Goal: Task Accomplishment & Management: Complete application form

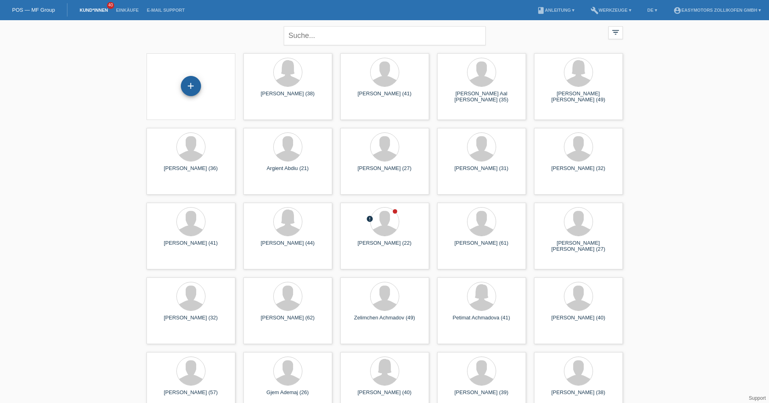
click at [194, 81] on div "+" at bounding box center [191, 86] width 20 height 20
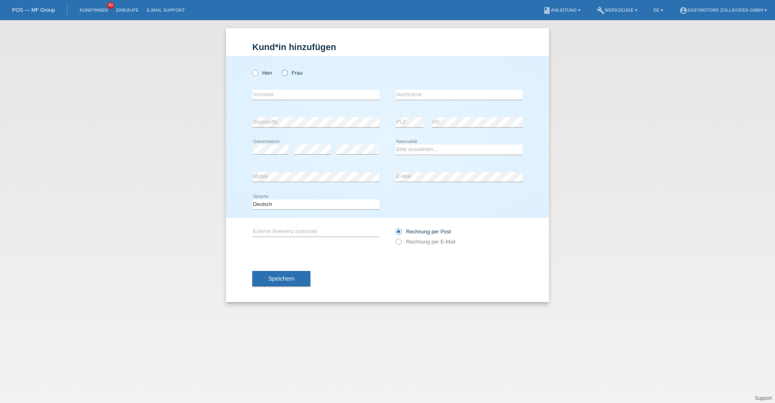
click at [290, 74] on label "Frau" at bounding box center [292, 73] width 21 height 6
click at [287, 74] on input "Frau" at bounding box center [284, 72] width 5 height 5
radio input "true"
click at [289, 100] on icon at bounding box center [315, 100] width 127 height 0
click at [289, 98] on input "text" at bounding box center [315, 95] width 127 height 10
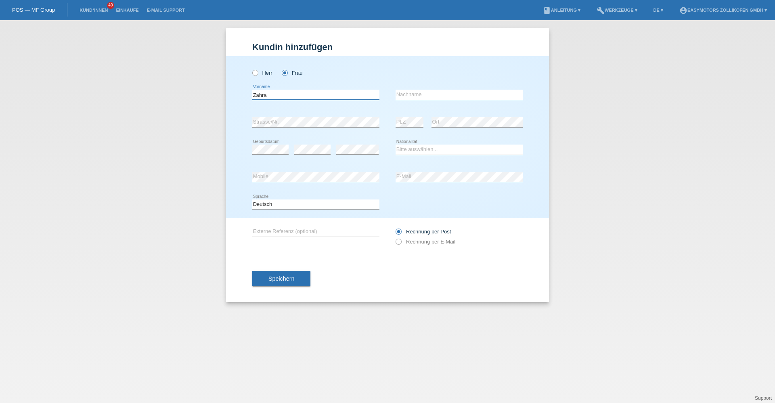
type input "Zahra"
type input "Jafari"
click at [426, 148] on select "Bitte auswählen... Schweiz Deutschland Liechtenstein Österreich ------------ Af…" at bounding box center [459, 150] width 127 height 10
select select "AF"
click at [396, 145] on select "Bitte auswählen... Schweiz Deutschland Liechtenstein Österreich ------------ Af…" at bounding box center [459, 150] width 127 height 10
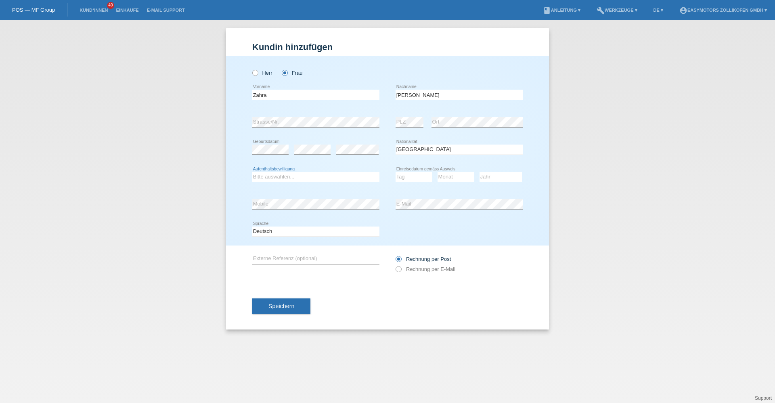
click at [316, 176] on select "Bitte auswählen... C B B - Flüchtlingsstatus Andere" at bounding box center [315, 177] width 127 height 10
click at [252, 172] on select "Bitte auswählen... C B B - Flüchtlingsstatus Andere" at bounding box center [315, 177] width 127 height 10
click at [293, 213] on div "error Mobile" at bounding box center [315, 204] width 127 height 27
click at [293, 181] on select "Bitte auswählen... C B B - Flüchtlingsstatus Andere" at bounding box center [315, 177] width 127 height 10
select select "B"
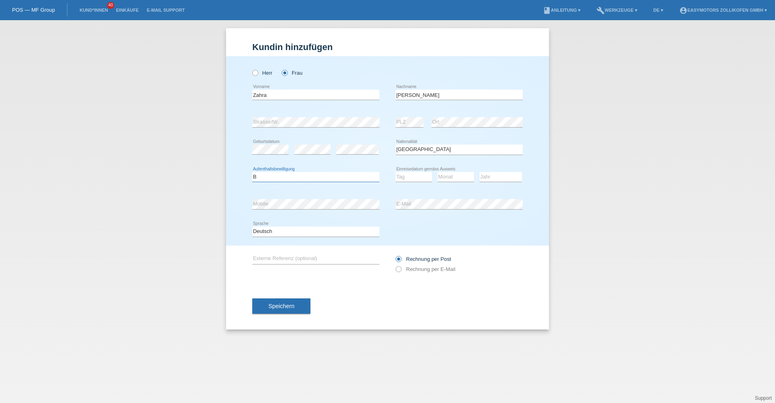
click at [252, 172] on select "Bitte auswählen... C B B - Flüchtlingsstatus Andere" at bounding box center [315, 177] width 127 height 10
click at [421, 176] on select "Tag 01 02 03 04 05 06 07 08 09 10 11" at bounding box center [414, 177] width 36 height 10
select select "29"
click at [396, 172] on select "Tag 01 02 03 04 05 06 07 08 09 10 11" at bounding box center [414, 177] width 36 height 10
click at [459, 178] on select "Monat 01 02 03 04 05 06 07 08 09 10 11" at bounding box center [456, 177] width 36 height 10
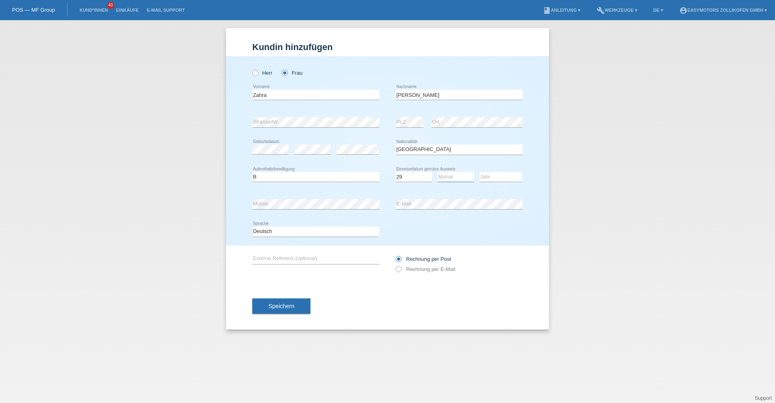
select select "06"
click at [438, 172] on select "Monat 01 02 03 04 05 06 07 08 09 10 11" at bounding box center [456, 177] width 36 height 10
click at [487, 178] on select "Jahr 2025 2024 2023 2022 2021 2020 2019 2018 2017 2016 2015 2014 2013 2012 2011…" at bounding box center [501, 177] width 42 height 10
select select "2015"
click at [480, 172] on select "Jahr 2025 2024 2023 2022 2021 2020 2019 2018 2017 2016 2015 2014 2013 2012 2011…" at bounding box center [501, 177] width 42 height 10
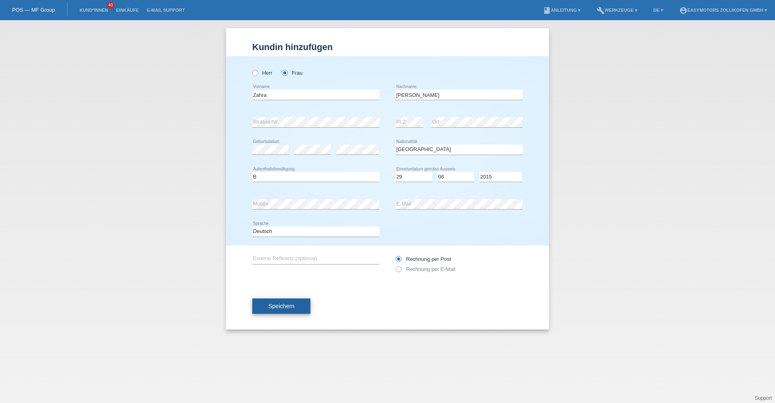
click at [272, 308] on span "Speichern" at bounding box center [281, 306] width 26 height 6
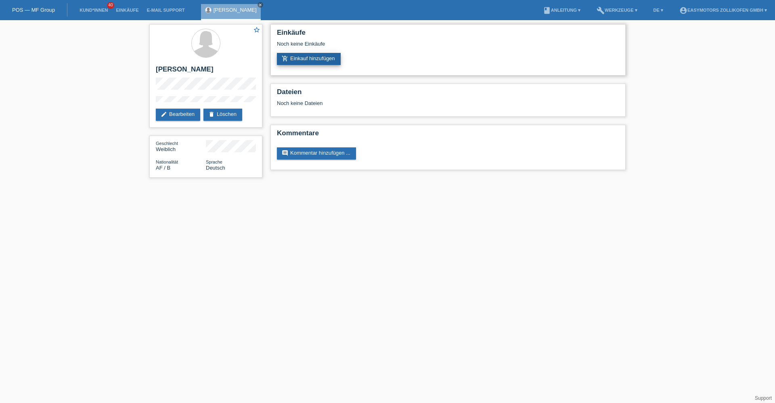
click at [332, 61] on link "add_shopping_cart Einkauf hinzufügen" at bounding box center [309, 59] width 64 height 12
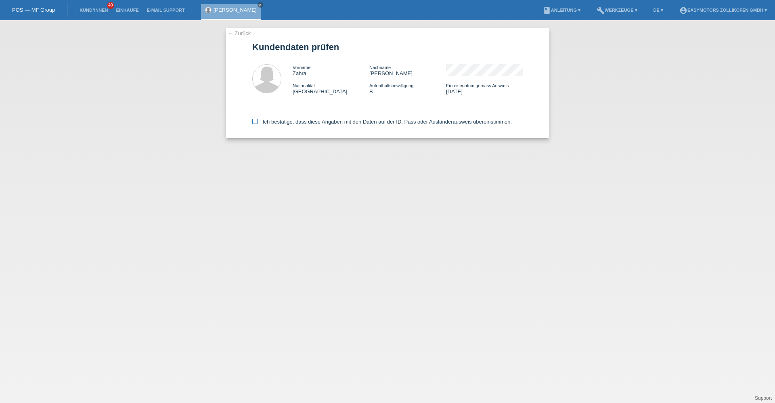
click at [290, 121] on label "Ich bestätige, dass diese Angaben mit den Daten auf der ID, Pass oder Ausländer…" at bounding box center [382, 122] width 260 height 6
click at [258, 121] on input "Ich bestätige, dass diese Angaben mit den Daten auf der ID, Pass oder Ausländer…" at bounding box center [254, 121] width 5 height 5
checkbox input "true"
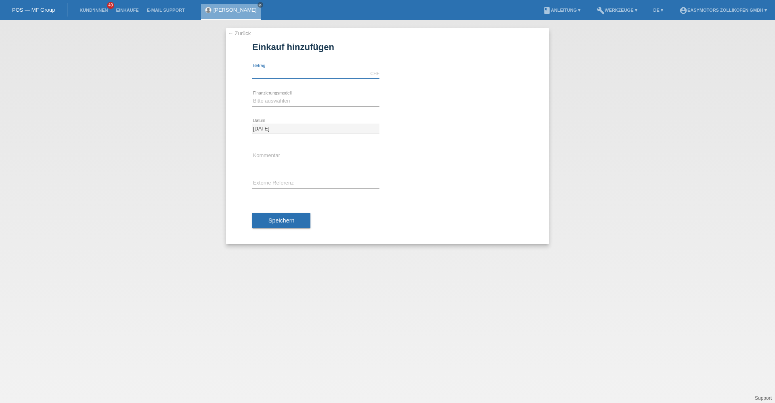
click at [301, 70] on input "text" at bounding box center [315, 74] width 127 height 10
type input "2990.00"
click at [277, 105] on select "Bitte auswählen Fixe Raten Kauf auf Rechnung mit Teilzahlungsoption" at bounding box center [315, 101] width 127 height 10
select select "67"
click at [252, 96] on select "Bitte auswählen Fixe Raten Kauf auf Rechnung mit Teilzahlungsoption" at bounding box center [315, 101] width 127 height 10
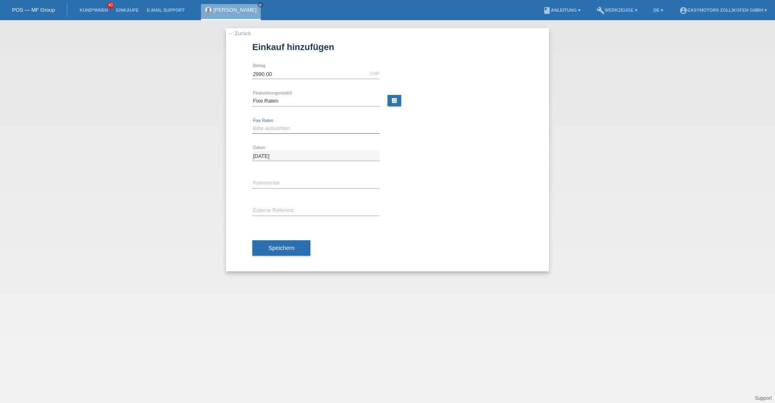
click at [268, 132] on select "Bitte auswählen 12 Raten 24 Raten 36 Raten 48 Raten" at bounding box center [315, 129] width 127 height 10
select select "134"
click at [252, 124] on select "Bitte auswählen 12 Raten 24 Raten 36 Raten 48 Raten" at bounding box center [315, 129] width 127 height 10
click at [283, 254] on button "Speichern" at bounding box center [281, 247] width 58 height 15
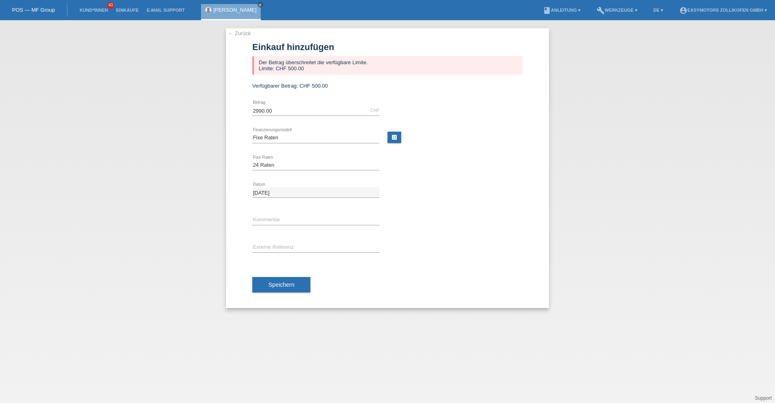
click at [248, 36] on div "← Zurück Einkauf hinzufügen Der Betrag überschreitet die verfügbare Limite. Lim…" at bounding box center [387, 168] width 323 height 280
click at [250, 33] on link "← Zurück" at bounding box center [239, 33] width 23 height 6
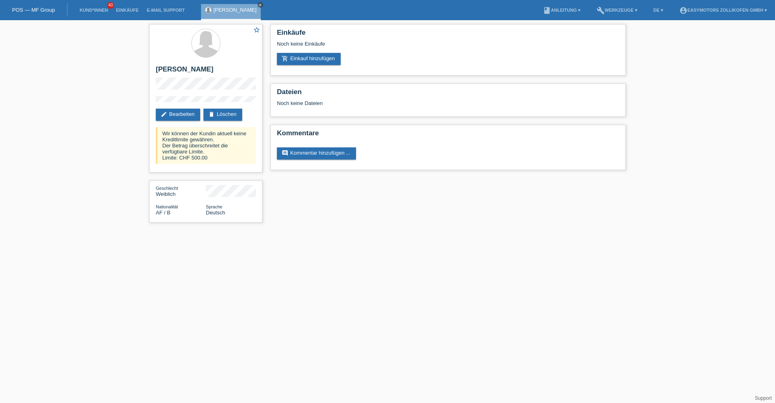
click at [258, 3] on icon "close" at bounding box center [260, 5] width 4 height 4
click at [51, 9] on link "POS — MF Group" at bounding box center [33, 10] width 43 height 6
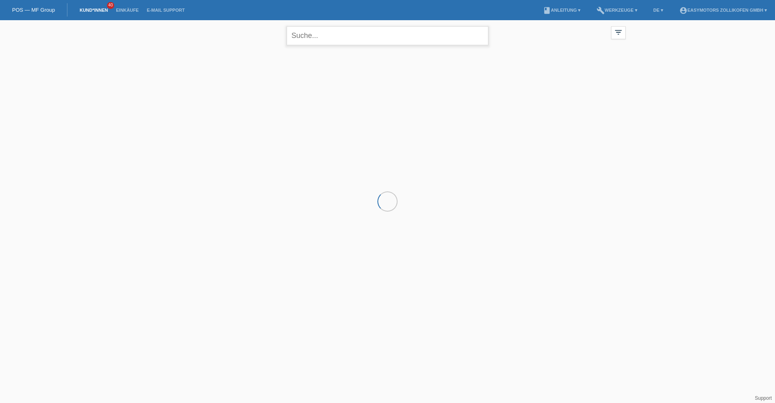
click at [343, 27] on input "text" at bounding box center [388, 35] width 202 height 19
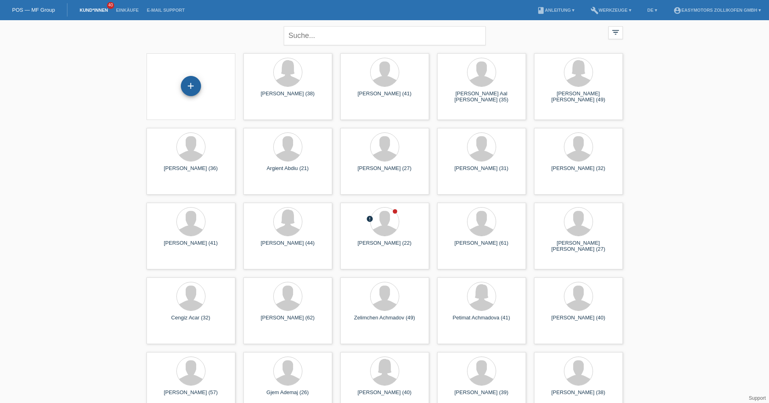
click at [191, 88] on div "+" at bounding box center [191, 86] width 20 height 20
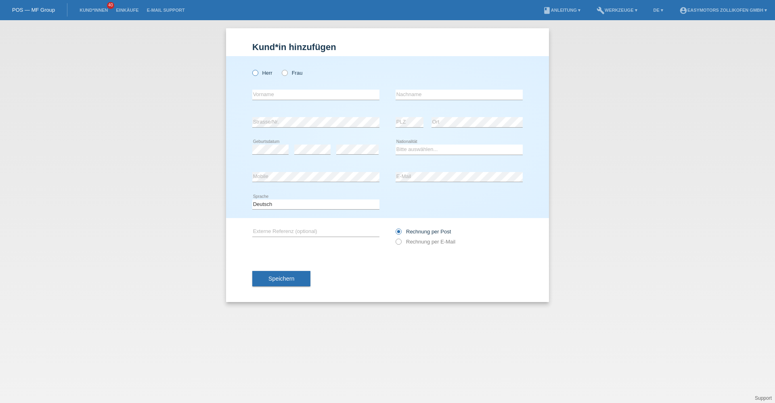
click at [268, 75] on label "Herr" at bounding box center [262, 73] width 20 height 6
click at [258, 75] on input "Herr" at bounding box center [254, 72] width 5 height 5
radio input "true"
click at [266, 93] on input "text" at bounding box center [315, 95] width 127 height 10
type input "[PERSON_NAME]"
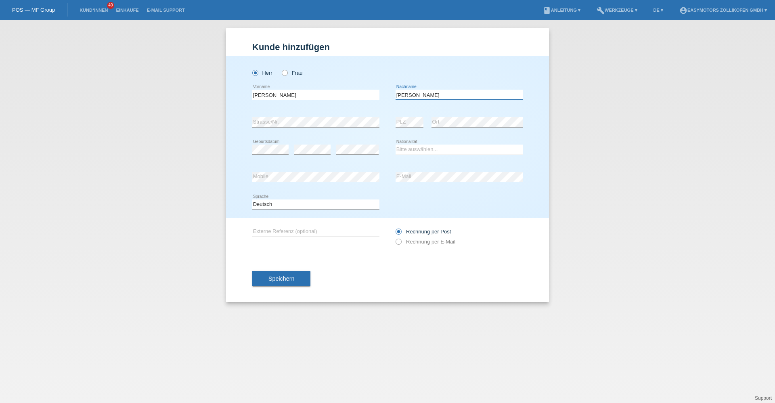
type input "[PERSON_NAME]"
click at [618, 159] on div "Kund*in hinzufügen [PERSON_NAME] hinzufügen [PERSON_NAME] hinzufügen [PERSON_NA…" at bounding box center [387, 211] width 775 height 383
click at [412, 149] on select "Bitte auswählen... Schweiz Deutschland Liechtenstein Österreich ------------ Af…" at bounding box center [459, 150] width 127 height 10
select select "AF"
click at [396, 145] on select "Bitte auswählen... Schweiz Deutschland Liechtenstein Österreich ------------ Af…" at bounding box center [459, 150] width 127 height 10
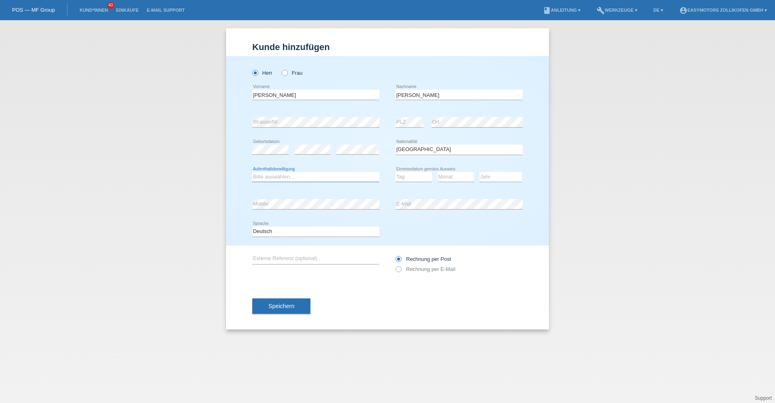
click at [290, 174] on select "Bitte auswählen... C B B - Flüchtlingsstatus Andere" at bounding box center [315, 177] width 127 height 10
click at [252, 172] on select "Bitte auswählen... C B B - Flüchtlingsstatus Andere" at bounding box center [315, 177] width 127 height 10
drag, startPoint x: 281, startPoint y: 177, endPoint x: 279, endPoint y: 182, distance: 5.1
click at [280, 179] on select "Bitte auswählen... C B B - Flüchtlingsstatus Andere" at bounding box center [315, 177] width 127 height 10
select select "B"
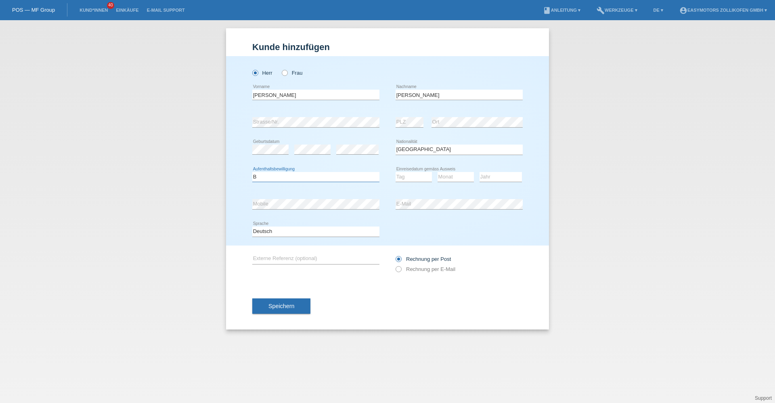
click at [252, 172] on select "Bitte auswählen... C B B - Flüchtlingsstatus Andere" at bounding box center [315, 177] width 127 height 10
click at [413, 176] on select "Tag 01 02 03 04 05 06 07 08 09 10 11" at bounding box center [414, 177] width 36 height 10
select select "10"
click at [396, 172] on select "Tag 01 02 03 04 05 06 07 08 09 10 11" at bounding box center [414, 177] width 36 height 10
click at [459, 178] on select "Monat 01 02 03 04 05 06 07 08 09 10 11" at bounding box center [456, 177] width 36 height 10
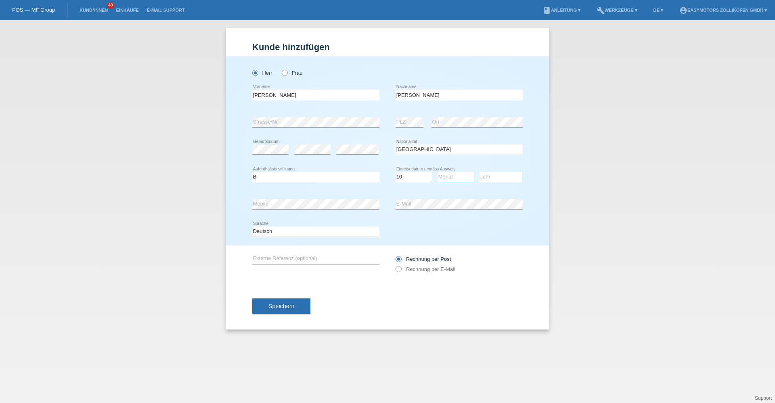
select select "11"
click at [438, 172] on select "Monat 01 02 03 04 05 06 07 08 09 10 11" at bounding box center [456, 177] width 36 height 10
click at [496, 180] on select "Jahr 2025 2024 2023 2022 2021 2020 2019 2018 2017 2016 2015 2014 2013 2012 2011…" at bounding box center [501, 177] width 42 height 10
select select "2015"
click at [480, 172] on select "Jahr 2025 2024 2023 2022 2021 2020 2019 2018 2017 2016 2015 2014 2013 2012 2011…" at bounding box center [501, 177] width 42 height 10
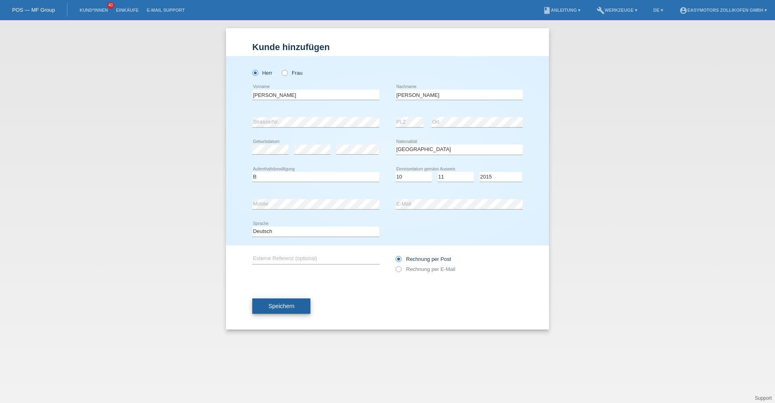
click at [305, 300] on button "Speichern" at bounding box center [281, 305] width 58 height 15
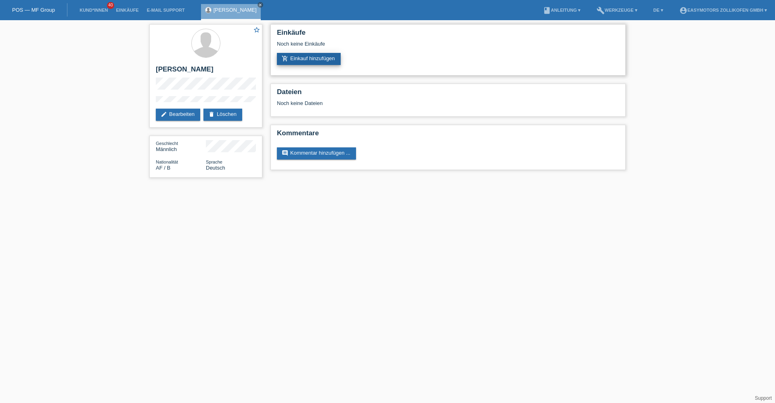
click at [330, 55] on link "add_shopping_cart Einkauf hinzufügen" at bounding box center [309, 59] width 64 height 12
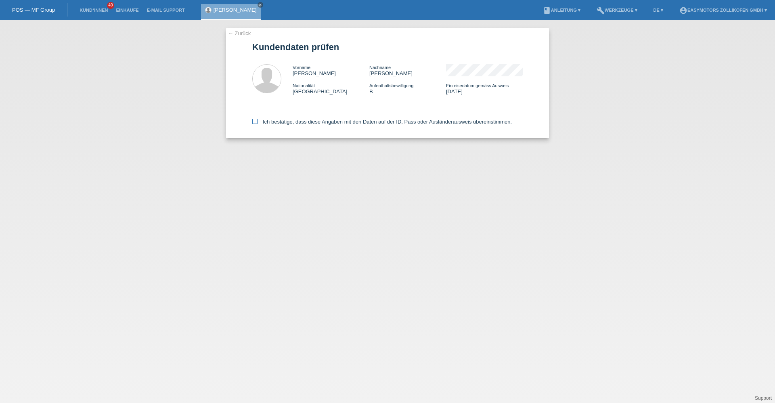
click at [293, 119] on label "Ich bestätige, dass diese Angaben mit den Daten auf der ID, Pass oder Ausländer…" at bounding box center [382, 122] width 260 height 6
click at [258, 119] on input "Ich bestätige, dass diese Angaben mit den Daten auf der ID, Pass oder Ausländer…" at bounding box center [254, 121] width 5 height 5
checkbox input "true"
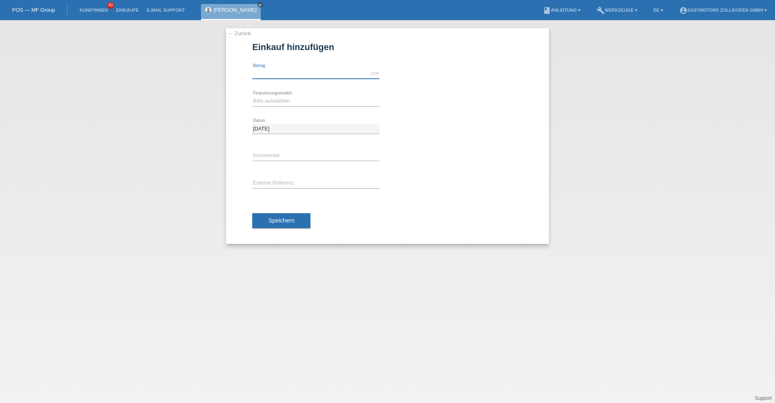
click at [295, 77] on input "text" at bounding box center [315, 74] width 127 height 10
type input "2990.00"
click at [289, 97] on select "Bitte auswählen Fixe Raten Kauf auf Rechnung mit Teilzahlungsoption" at bounding box center [315, 101] width 127 height 10
select select "67"
click at [252, 96] on select "Bitte auswählen Fixe Raten Kauf auf Rechnung mit Teilzahlungsoption" at bounding box center [315, 101] width 127 height 10
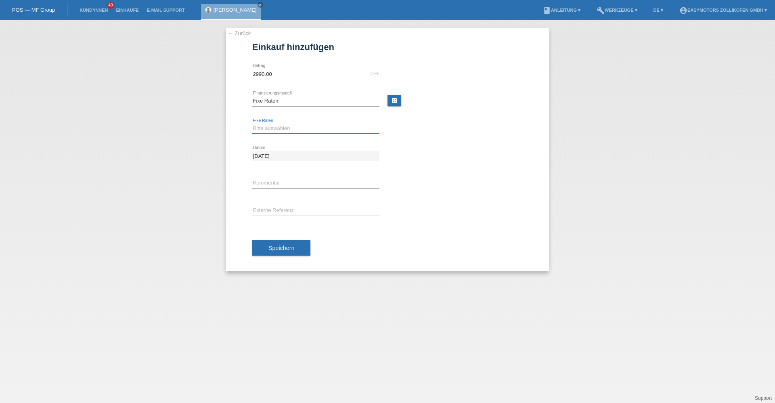
click at [274, 128] on select "Bitte auswählen 12 Raten 24 Raten 36 Raten 48 Raten" at bounding box center [315, 129] width 127 height 10
select select "134"
click at [252, 124] on select "Bitte auswählen 12 Raten 24 Raten 36 Raten 48 Raten" at bounding box center [315, 129] width 127 height 10
click at [283, 250] on span "Speichern" at bounding box center [281, 248] width 26 height 6
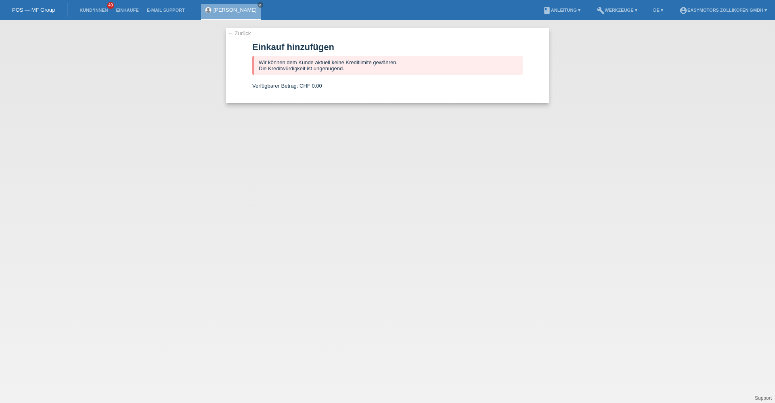
click at [247, 35] on link "← Zurück" at bounding box center [239, 33] width 23 height 6
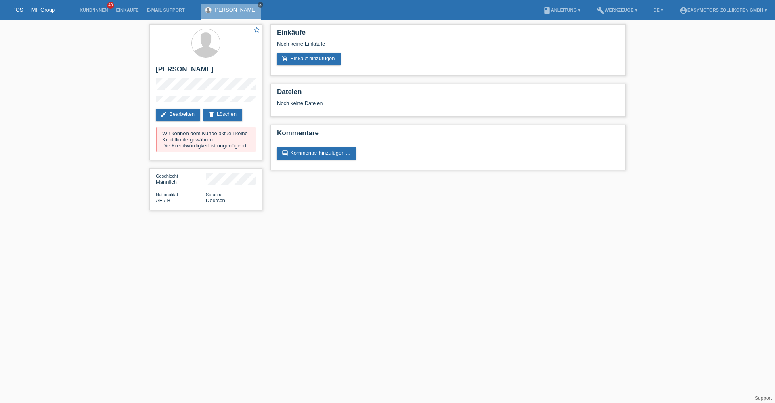
click at [261, 4] on icon "close" at bounding box center [260, 5] width 4 height 4
click at [35, 8] on link "POS — MF Group" at bounding box center [33, 10] width 43 height 6
